Goal: Check status: Check status

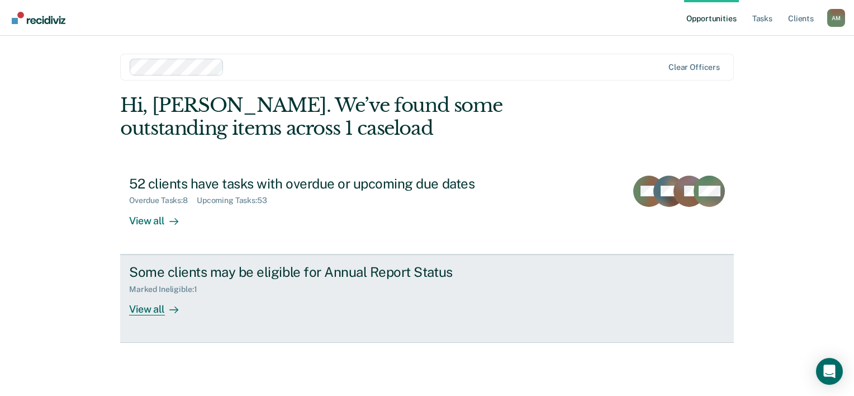
click at [150, 305] on div "View all" at bounding box center [160, 305] width 63 height 22
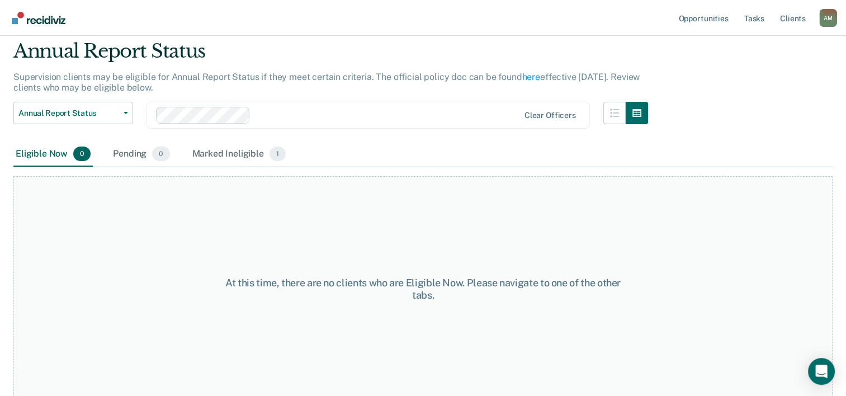
scroll to position [42, 0]
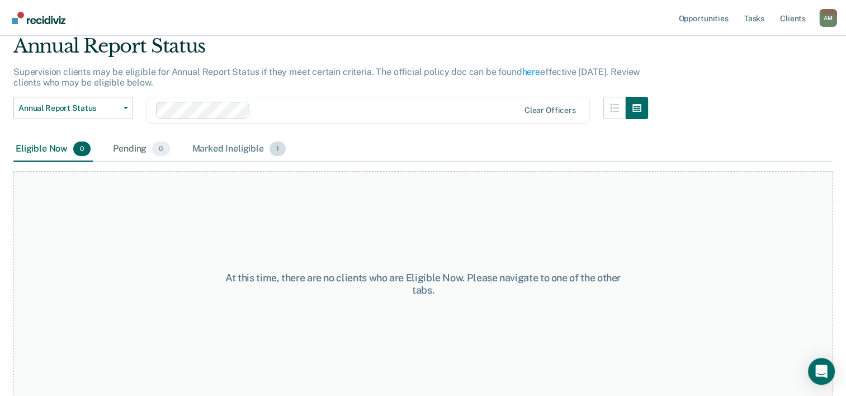
click at [239, 153] on div "Marked Ineligible 1" at bounding box center [239, 149] width 98 height 25
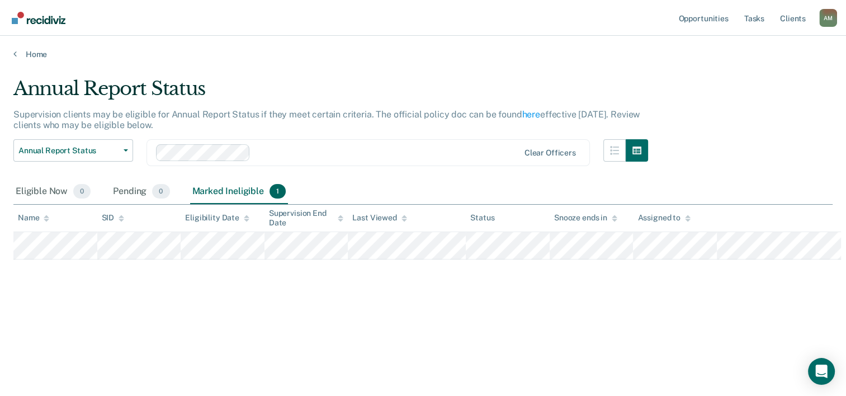
scroll to position [0, 0]
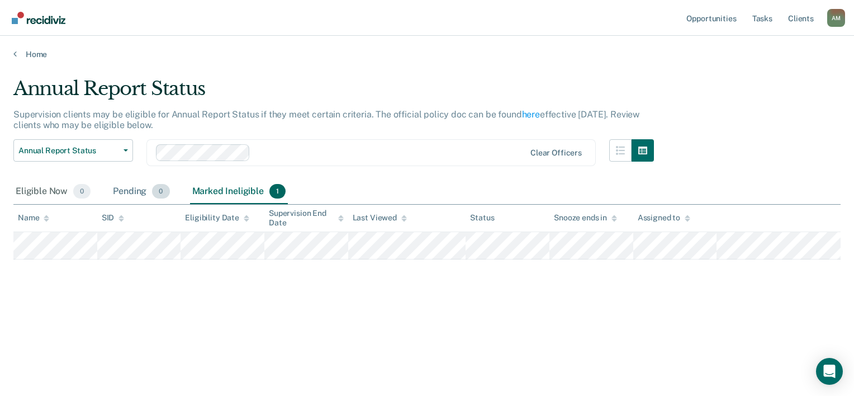
click at [136, 188] on div "Pending 0" at bounding box center [141, 191] width 61 height 25
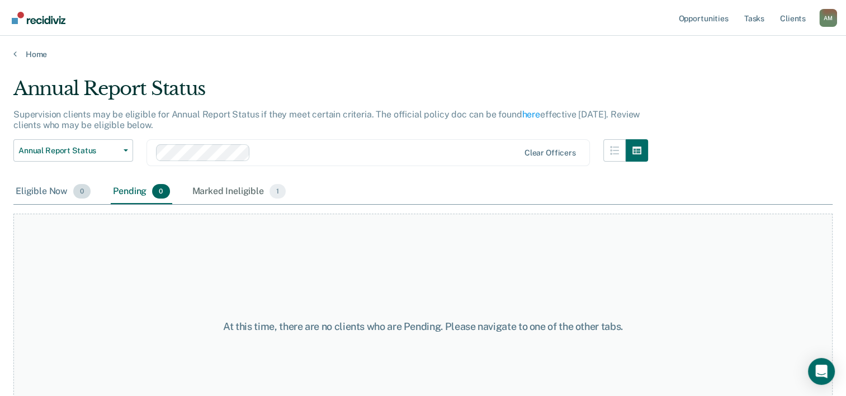
click at [65, 187] on div "Eligible Now 0" at bounding box center [52, 191] width 79 height 25
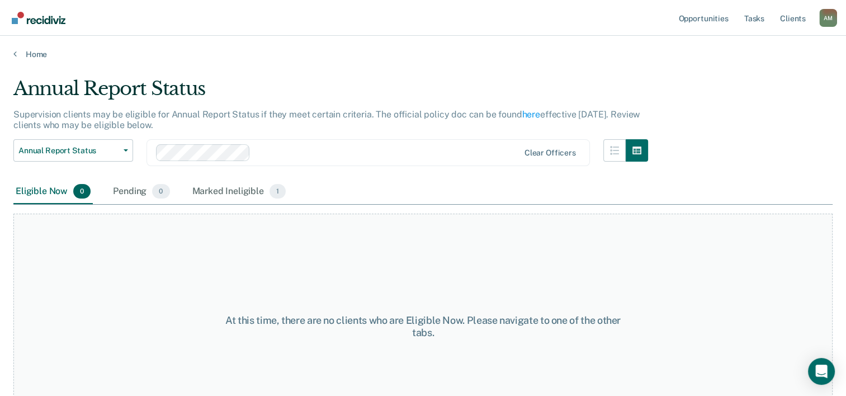
scroll to position [42, 0]
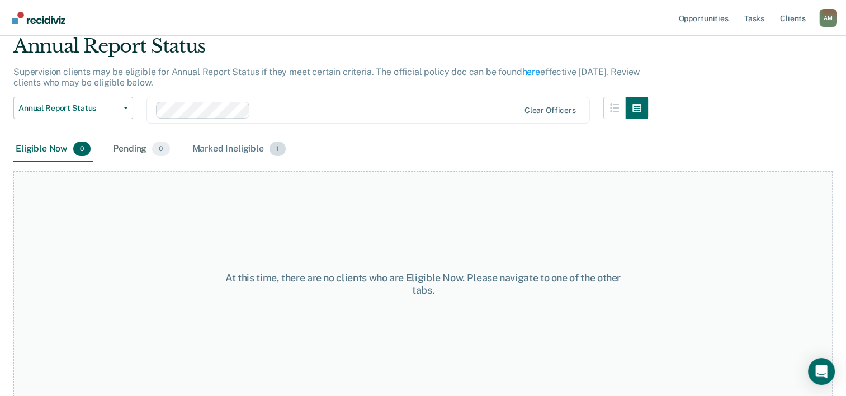
click at [221, 151] on div "Marked Ineligible 1" at bounding box center [239, 149] width 98 height 25
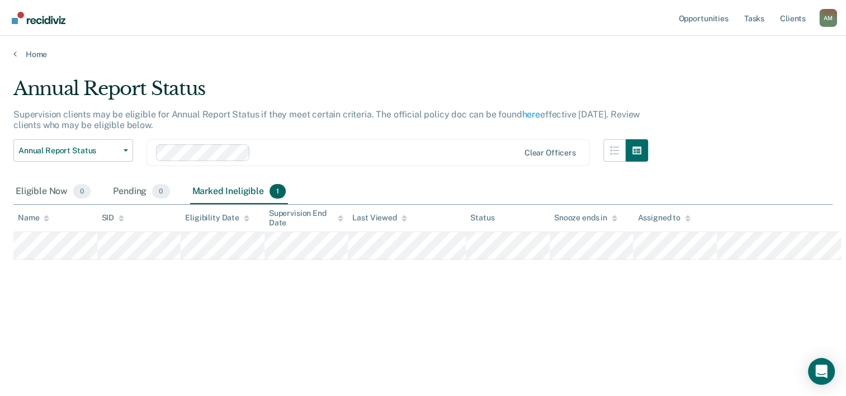
scroll to position [0, 0]
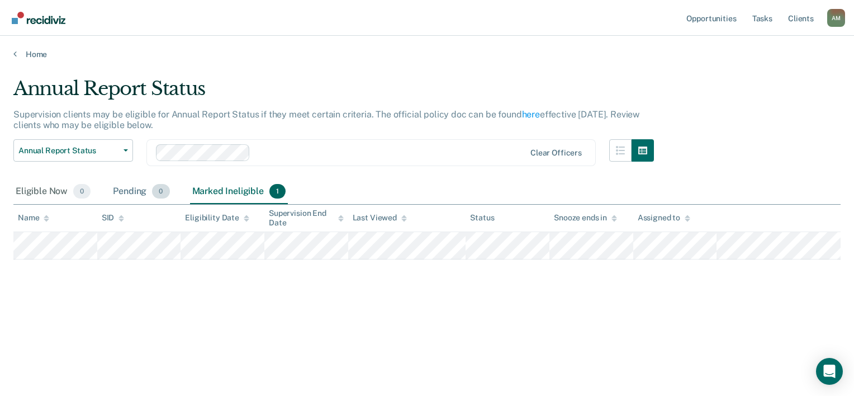
click at [131, 192] on div "Pending 0" at bounding box center [141, 191] width 61 height 25
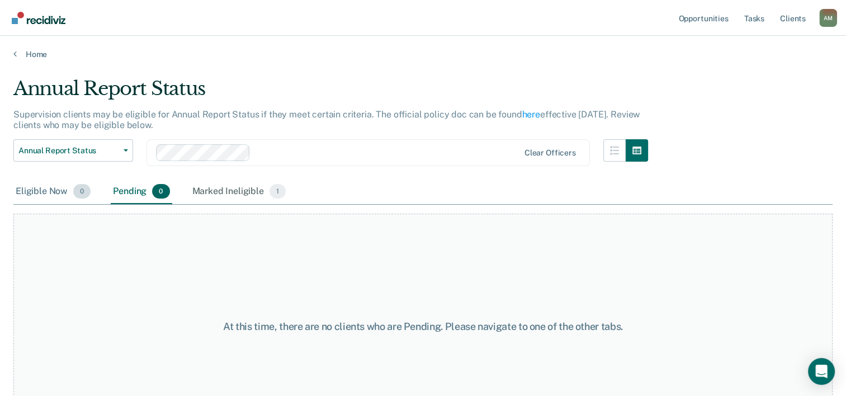
click at [69, 195] on div "Eligible Now 0" at bounding box center [52, 191] width 79 height 25
